Goal: Transaction & Acquisition: Subscribe to service/newsletter

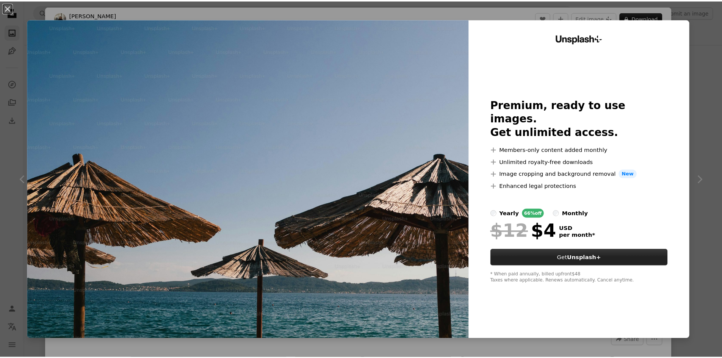
scroll to position [725, 0]
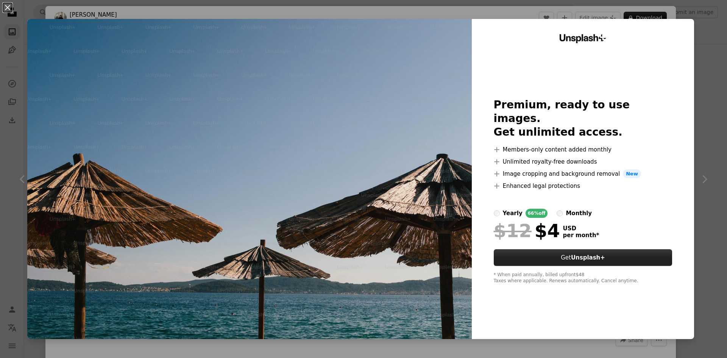
click at [551, 252] on button "Get Unsplash+" at bounding box center [583, 257] width 179 height 17
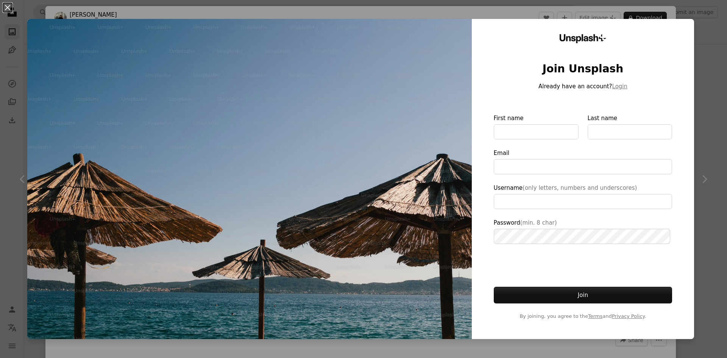
click at [690, 33] on div "An X shape Unsplash+ Join Unsplash Already have an account? Login First name La…" at bounding box center [363, 179] width 727 height 358
